Goal: Task Accomplishment & Management: Complete application form

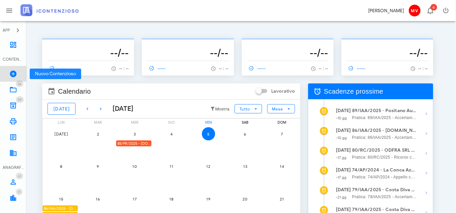
click at [10, 71] on icon at bounding box center [13, 74] width 8 height 8
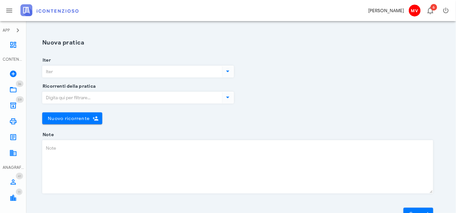
click at [226, 69] on icon at bounding box center [228, 71] width 8 height 8
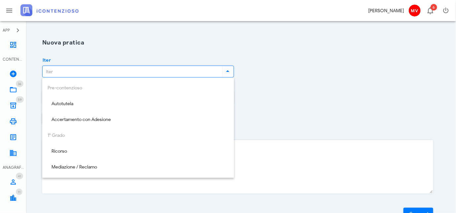
click at [64, 88] on div "Pre-contenzioso Autotutela Accertamento con Adesione 1° Grado Ricorso Mediazion…" at bounding box center [138, 175] width 192 height 195
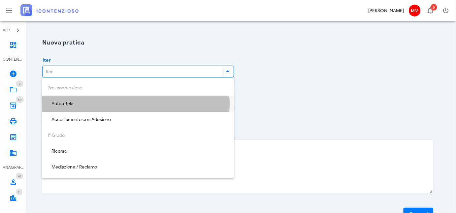
click at [61, 103] on div "Autotutela" at bounding box center [138, 104] width 181 height 6
type input "Autotutela"
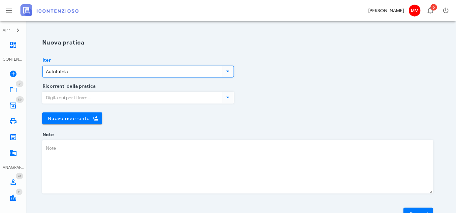
click at [227, 96] on icon at bounding box center [228, 97] width 8 height 8
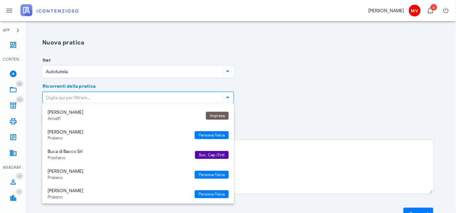
click at [284, 96] on div "Ricorrenti della pratica Nuovo ricorrente Chiudi" at bounding box center [237, 110] width 399 height 48
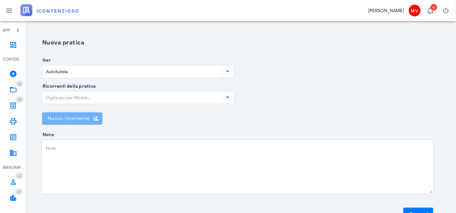
click at [70, 116] on span "Nuovo ricorrente" at bounding box center [69, 119] width 42 height 6
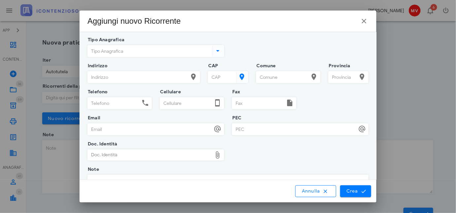
click at [217, 49] on icon at bounding box center [218, 51] width 8 height 8
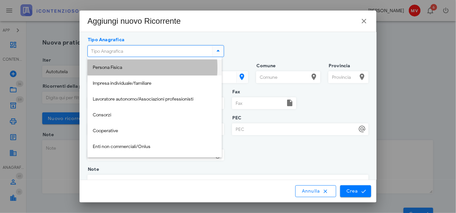
click at [113, 66] on div "Persona Fisica" at bounding box center [155, 68] width 124 height 6
type input "Persona Fisica"
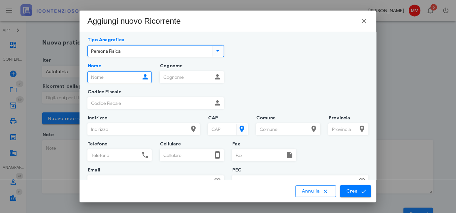
click at [88, 77] on input "Nome" at bounding box center [114, 77] width 52 height 11
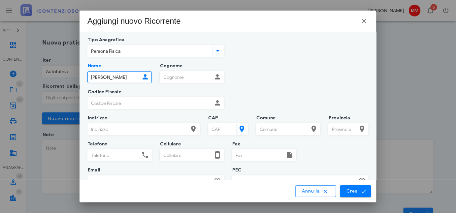
type input "Angela"
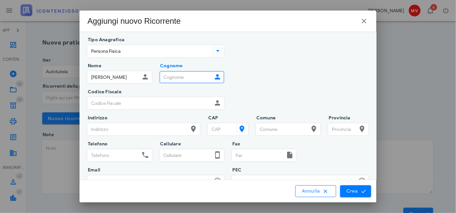
click at [165, 73] on input "Cognome" at bounding box center [186, 77] width 52 height 11
type input "Cappotto"
click at [92, 105] on input "Codice Fiscale" at bounding box center [150, 103] width 124 height 11
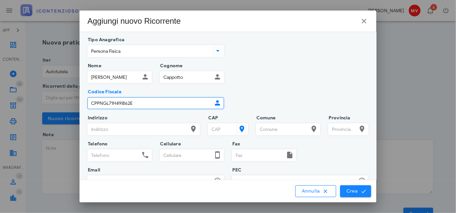
type input "CPPNGL71H49I862E"
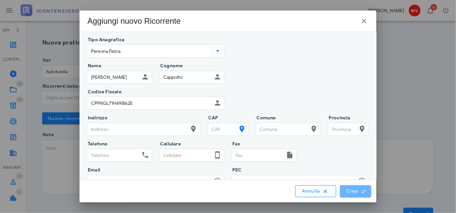
click at [358, 190] on span "Crea" at bounding box center [355, 191] width 19 height 6
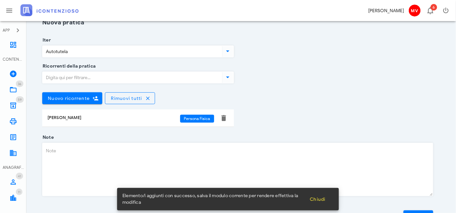
scroll to position [55, 0]
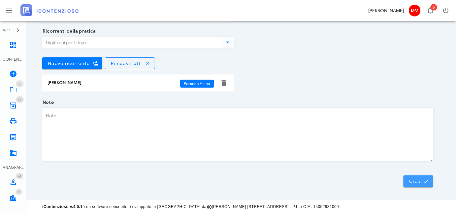
click at [418, 178] on span "Crea" at bounding box center [418, 181] width 19 height 6
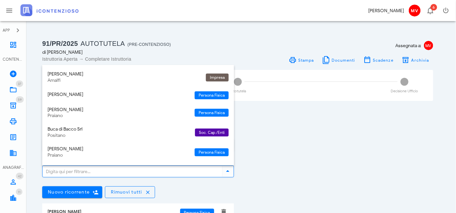
click at [82, 168] on input "Ricorrenti della pratica" at bounding box center [132, 171] width 178 height 11
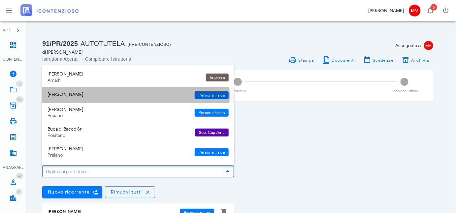
click at [68, 93] on div "Angela Cappotto" at bounding box center [119, 95] width 142 height 6
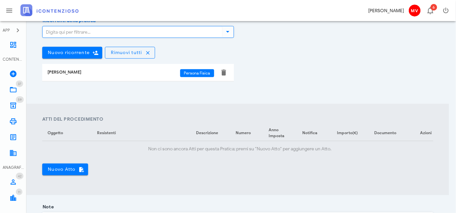
scroll to position [150, 0]
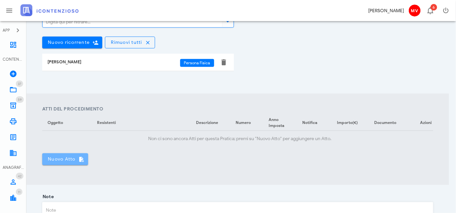
click at [53, 161] on span "Nuovo Atto" at bounding box center [65, 159] width 35 height 6
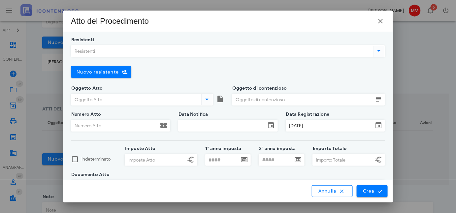
click at [376, 47] on icon at bounding box center [379, 51] width 8 height 8
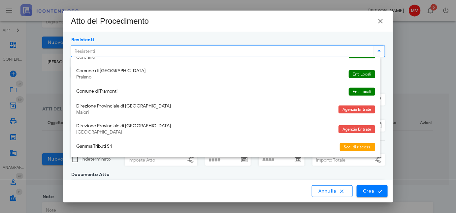
scroll to position [87, 0]
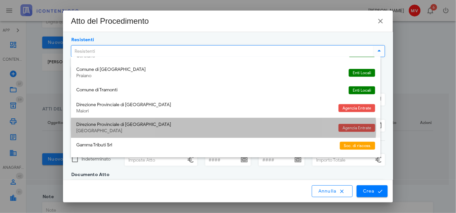
click at [356, 126] on span "Agenzia Entrate" at bounding box center [356, 128] width 29 height 8
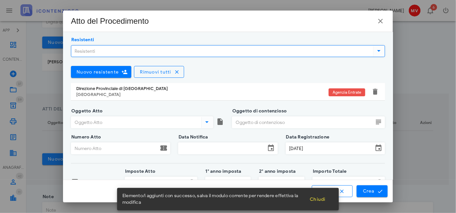
click at [81, 122] on input "Oggetto Atto" at bounding box center [135, 122] width 129 height 11
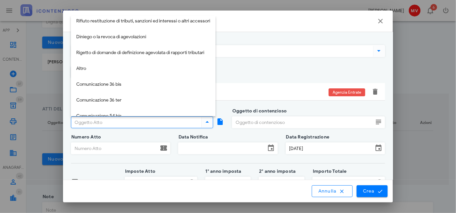
scroll to position [143, 0]
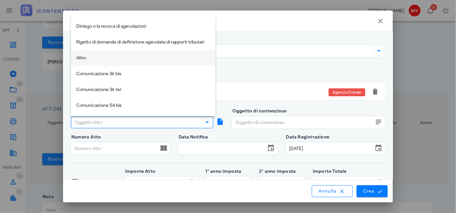
click at [80, 57] on div "Altro" at bounding box center [143, 58] width 134 height 6
type input "Altro"
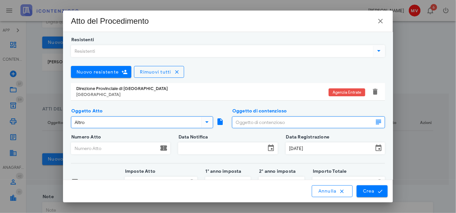
click at [234, 120] on input "Oggetto di contenzioso" at bounding box center [302, 122] width 141 height 11
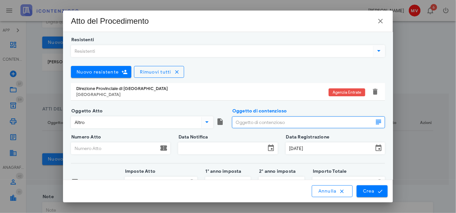
click at [374, 120] on icon at bounding box center [378, 122] width 8 height 8
click at [375, 122] on icon at bounding box center [378, 122] width 8 height 8
click at [234, 120] on input "Oggetto di contenzioso" at bounding box center [302, 122] width 141 height 11
type input "s"
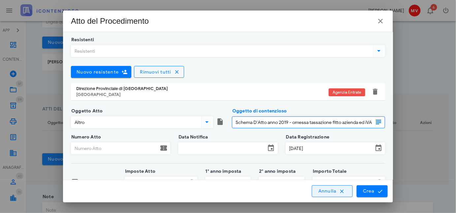
scroll to position [0, 2]
type input "Schema D'Atto anno 2019 - omessa tassazione fitto azienda ed iVA"
click at [92, 147] on input "Numero Atto" at bounding box center [114, 148] width 87 height 11
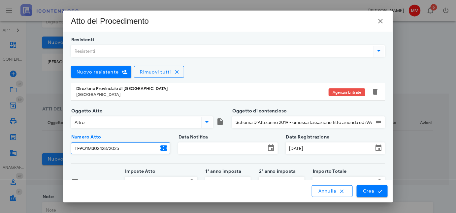
type input "TF9Q1M302428/2025"
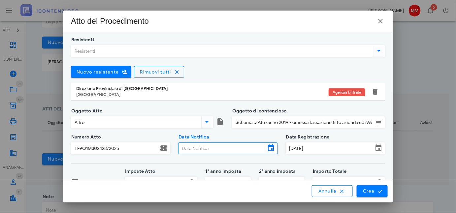
click at [198, 146] on input "Data Notifica" at bounding box center [221, 148] width 87 height 11
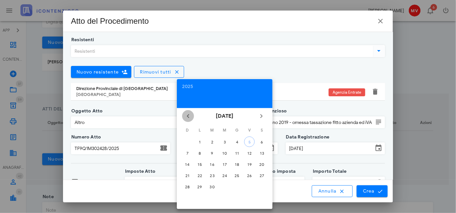
click at [188, 114] on icon "Il mese scorso" at bounding box center [188, 116] width 8 height 8
click at [224, 174] on div "20" at bounding box center [224, 175] width 11 height 5
type input "20/08/2025"
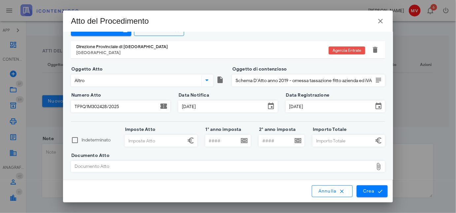
scroll to position [210, 0]
click at [130, 142] on input "Imposte Atto" at bounding box center [155, 140] width 60 height 11
click at [127, 139] on input "Imposte Atto" at bounding box center [155, 140] width 60 height 11
type input "12.423,00"
click at [314, 138] on input "Importo Totale" at bounding box center [343, 140] width 60 height 11
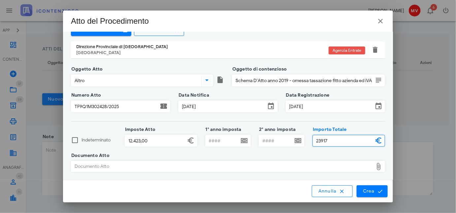
click at [113, 166] on div "Documento Atto" at bounding box center [222, 166] width 302 height 11
type input "23.917,00"
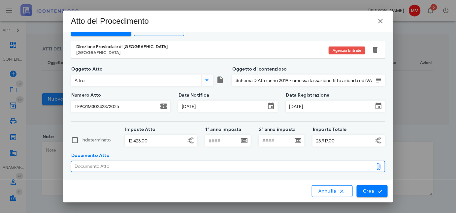
type input "C:\fakepath\CDZYOA~Y.PDF"
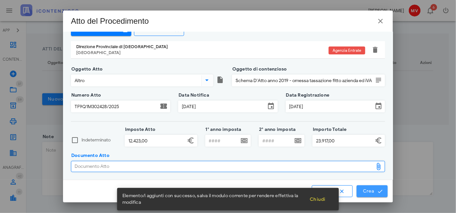
click at [372, 188] on button "Crea" at bounding box center [372, 191] width 31 height 12
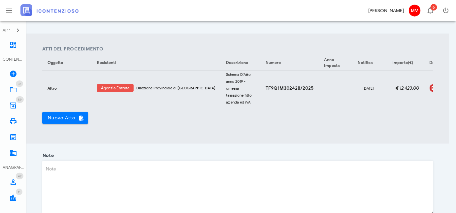
click at [49, 170] on textarea "Note" at bounding box center [238, 187] width 390 height 53
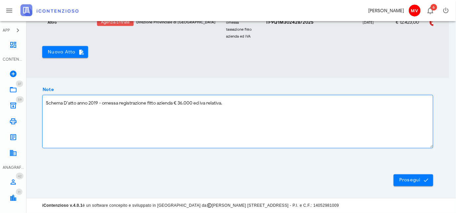
scroll to position [279, 0]
type textarea "Schema D'atto anno 2019 - omessa registrazione fitto azienda € 36.000 ed iva re…"
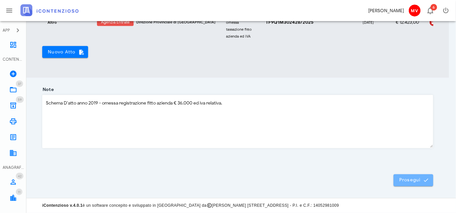
click at [409, 179] on span "Prosegui" at bounding box center [413, 180] width 29 height 6
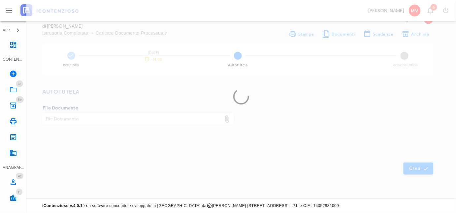
scroll to position [25, 0]
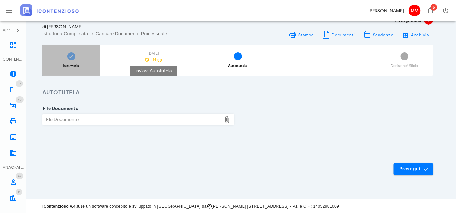
click at [152, 58] on span "-14 gg" at bounding box center [156, 60] width 11 height 4
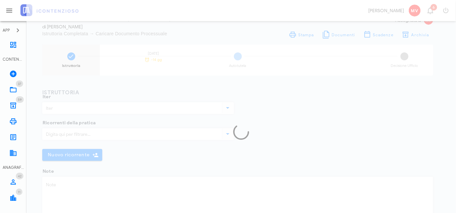
type input "Autotutela"
type textarea "Schema D'atto anno 2019 - omessa registrazione fitto azienda € 36.000 ed iva re…"
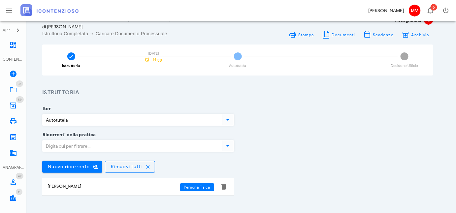
click at [185, 27] on div "di Angela Cappotto" at bounding box center [138, 26] width 192 height 7
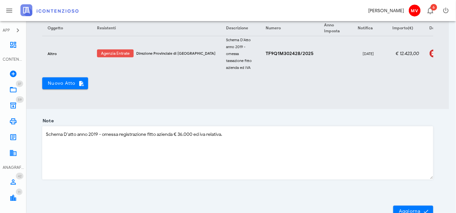
scroll to position [270, 0]
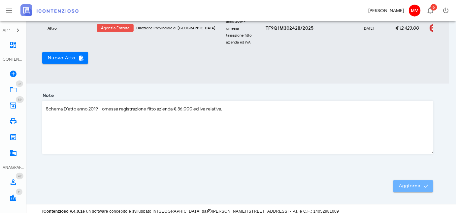
click at [413, 188] on span "Aggiorna" at bounding box center [413, 186] width 29 height 6
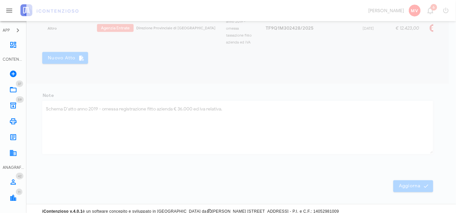
scroll to position [25, 0]
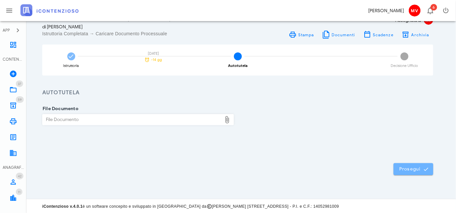
click at [412, 166] on span "Prosegui" at bounding box center [413, 169] width 29 height 6
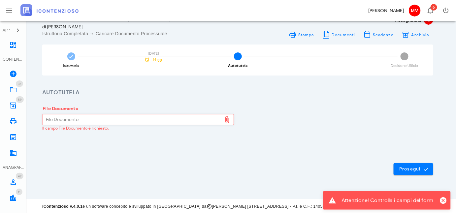
scroll to position [0, 0]
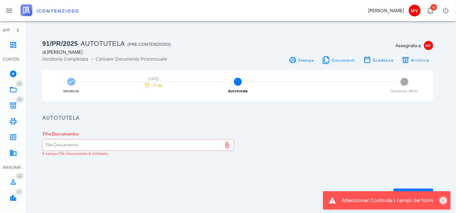
click at [446, 200] on icon "Chiudi" at bounding box center [443, 201] width 8 height 8
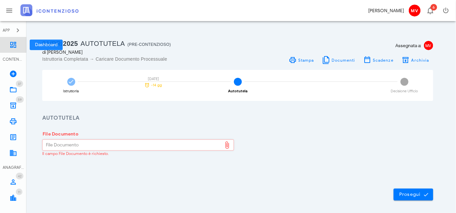
click at [14, 45] on icon at bounding box center [13, 45] width 8 height 8
